Goal: Information Seeking & Learning: Learn about a topic

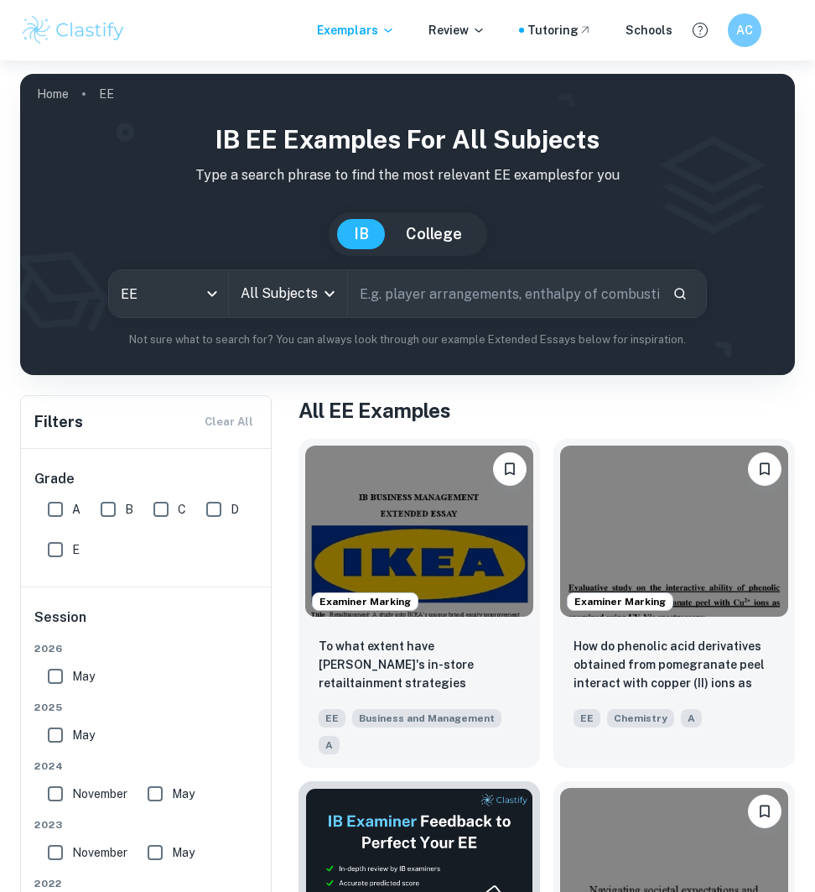
drag, startPoint x: 0, startPoint y: 0, endPoint x: 491, endPoint y: 294, distance: 572.5
click at [491, 294] on input "text" at bounding box center [503, 293] width 311 height 47
type input "the bell jar"
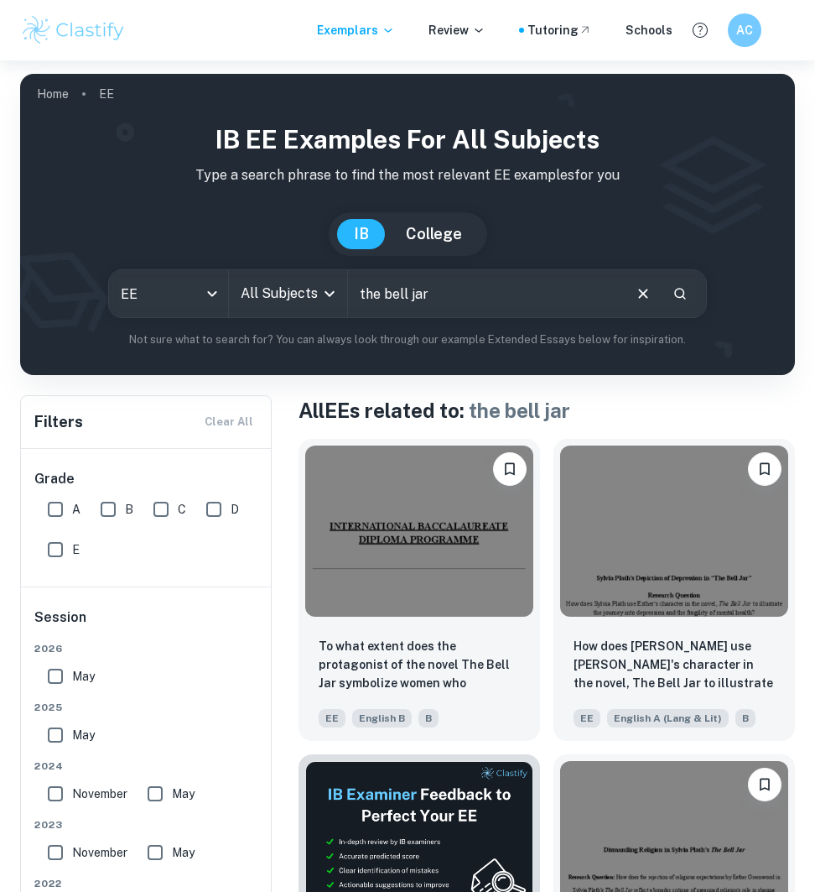
click at [277, 295] on input "All Subjects" at bounding box center [276, 294] width 78 height 32
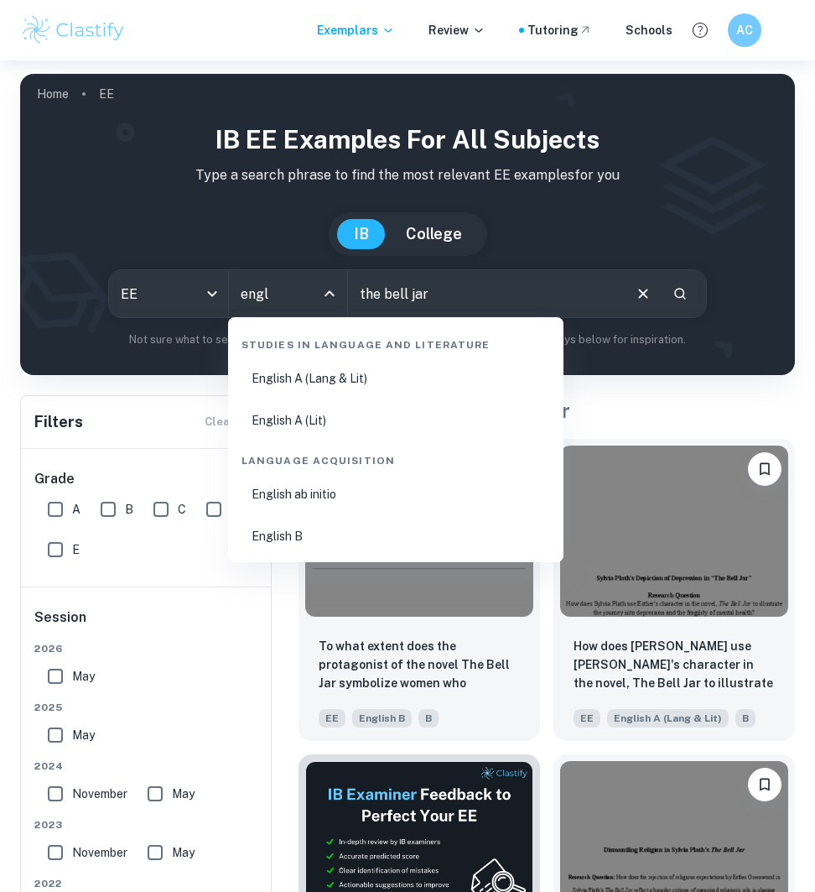
type input "engli"
click at [336, 372] on li "English A (Lang & Lit)" at bounding box center [396, 378] width 322 height 39
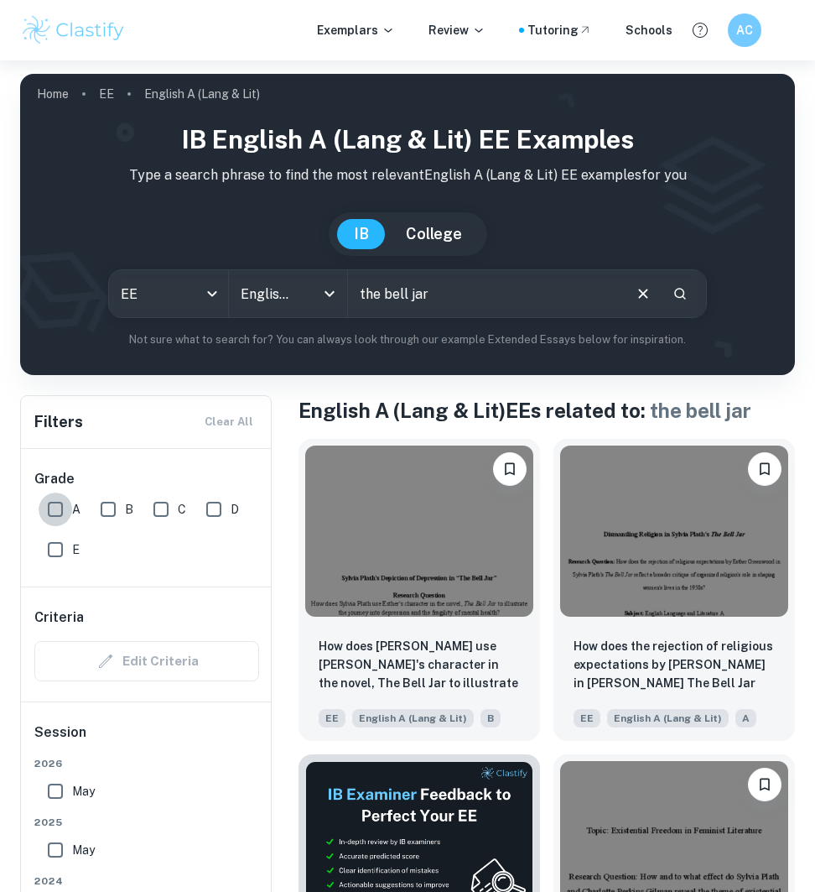
click at [46, 515] on input "A" at bounding box center [56, 509] width 34 height 34
checkbox input "true"
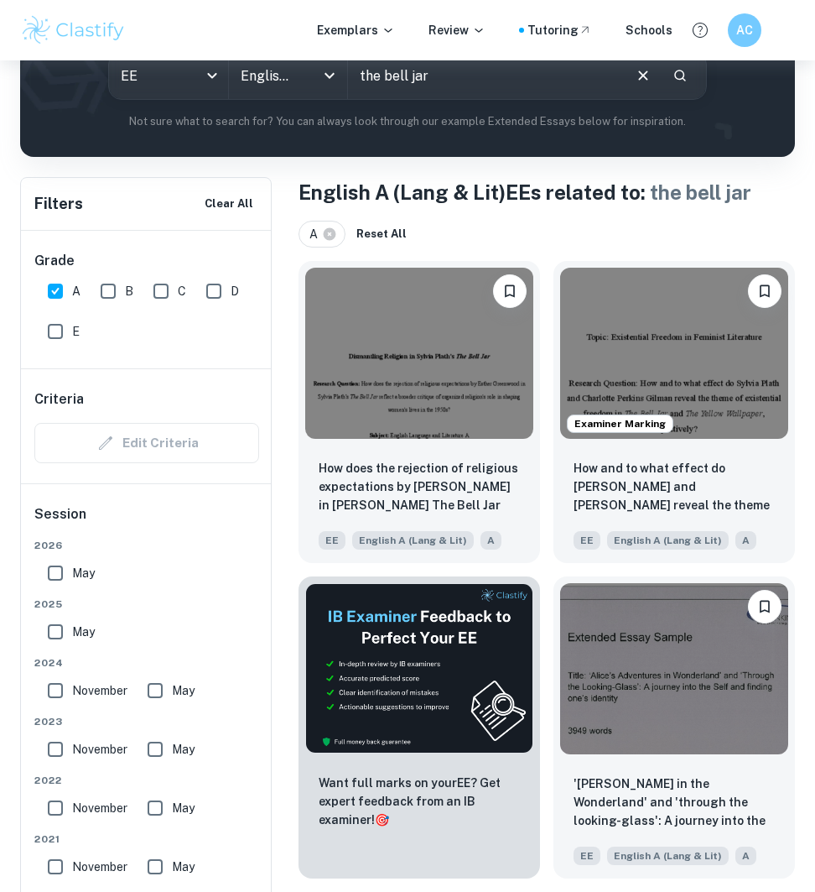
scroll to position [181, 0]
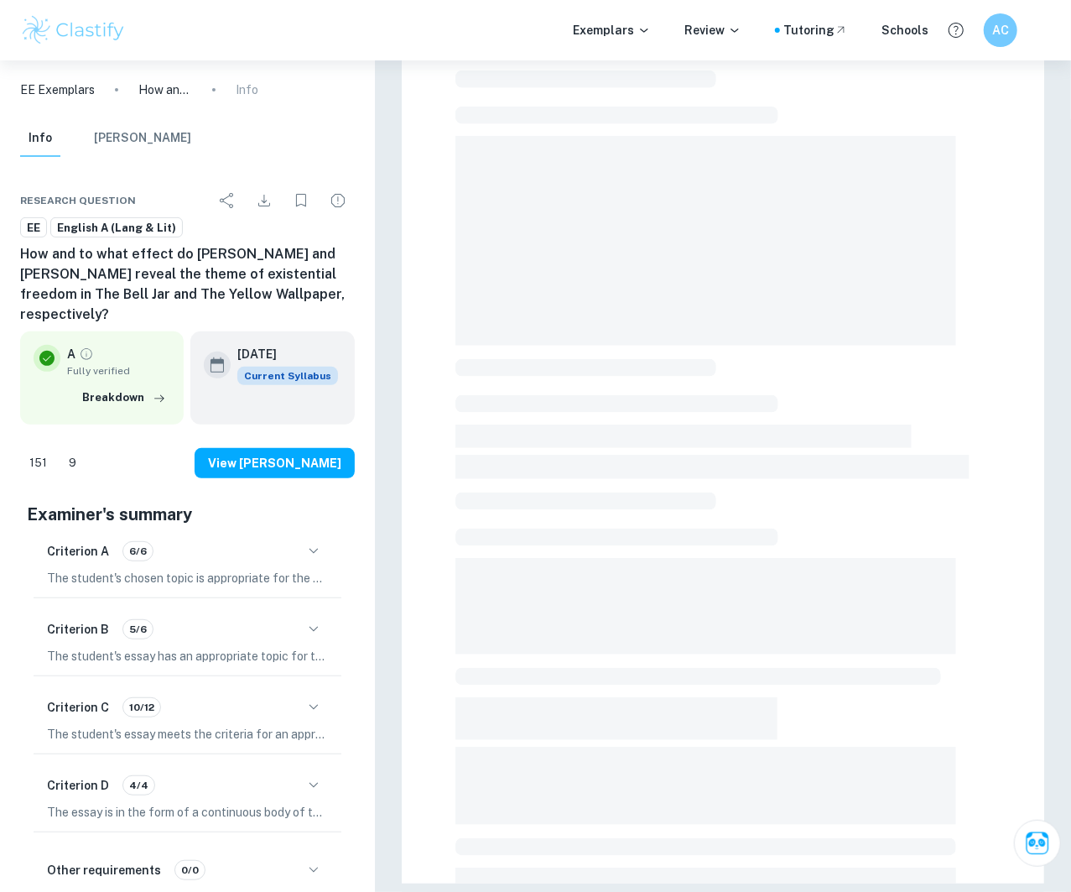
scroll to position [95, 0]
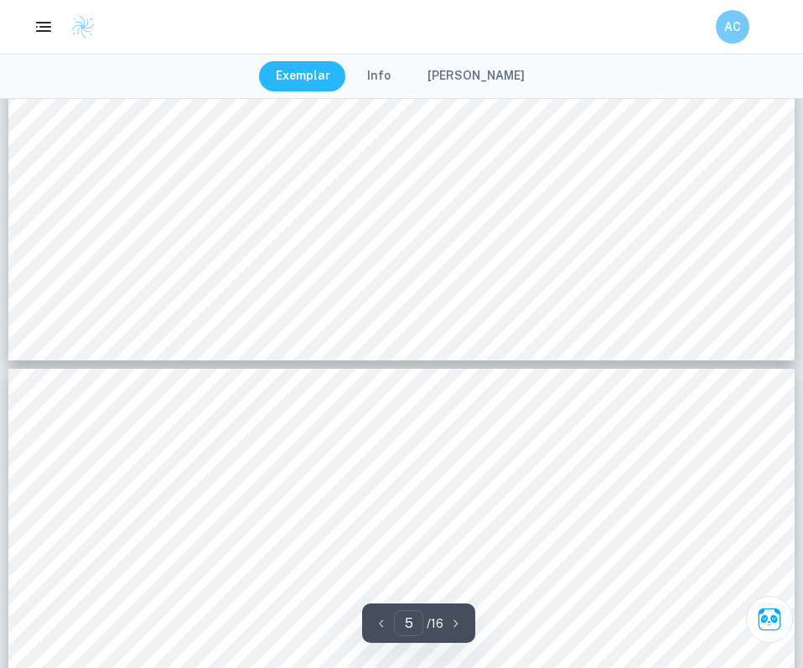
scroll to position [5015, 0]
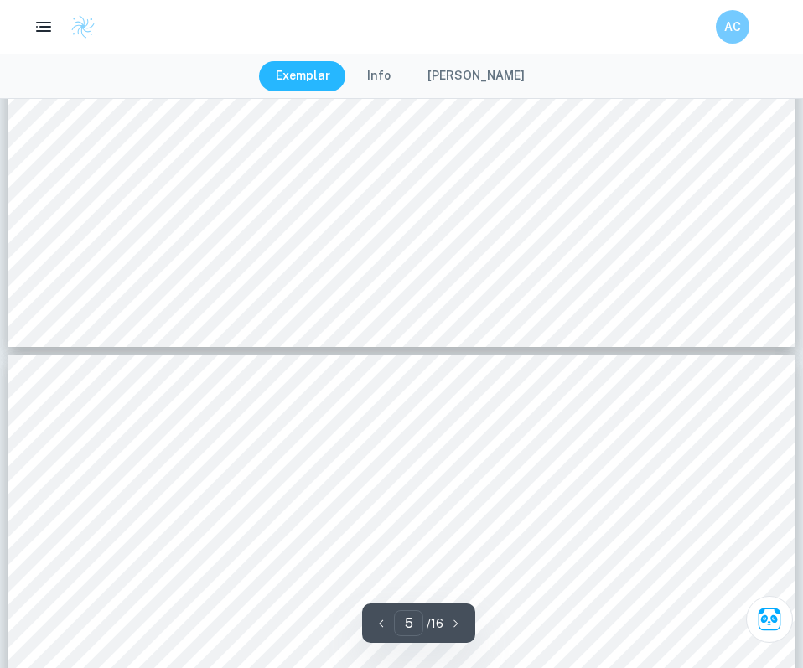
type input "6"
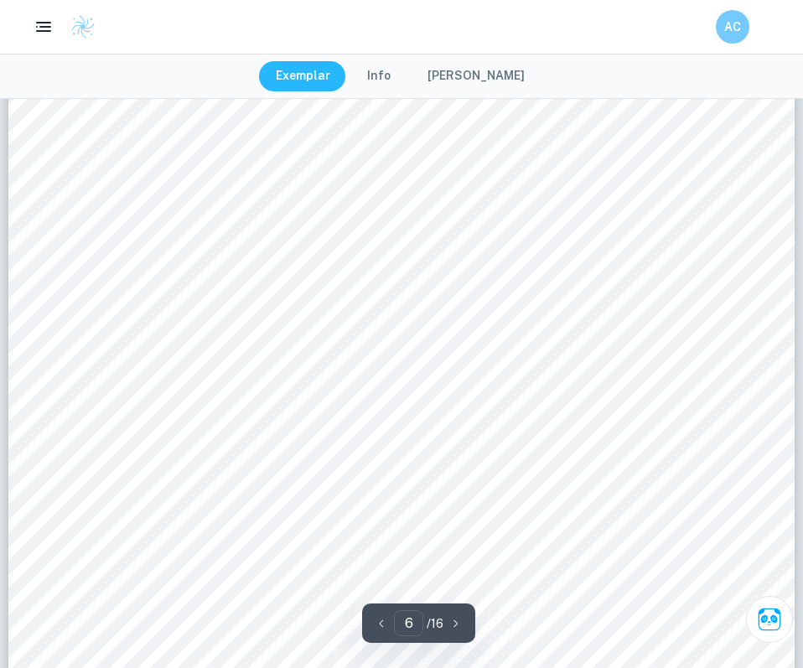
scroll to position [5450, 0]
